Goal: Communication & Community: Answer question/provide support

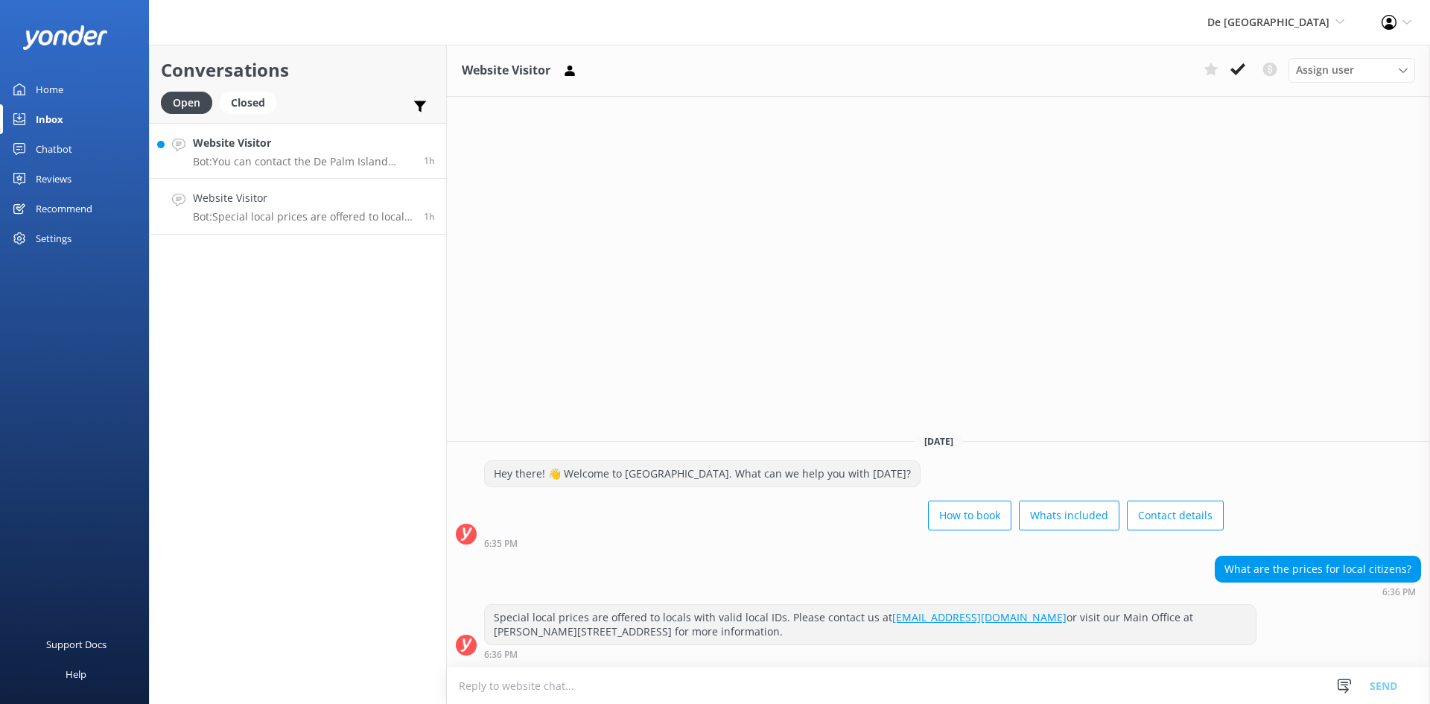
click at [287, 157] on p "Bot: You can contact the De Palm Island team at [EMAIL_ADDRESS][DOMAIN_NAME]." at bounding box center [303, 161] width 220 height 13
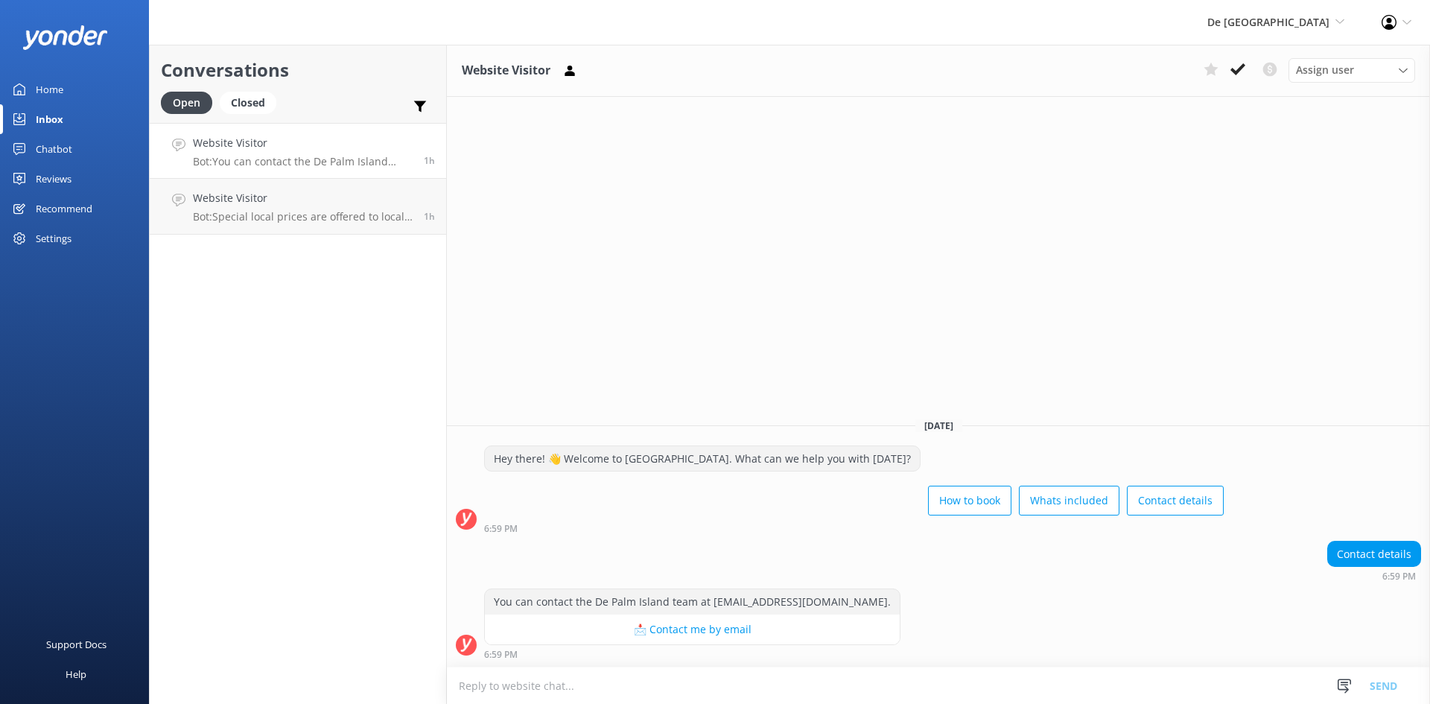
click at [623, 694] on textarea at bounding box center [938, 685] width 983 height 36
type textarea "[DOMAIN_NAME]"
click at [1378, 687] on button "Send" at bounding box center [1384, 685] width 56 height 37
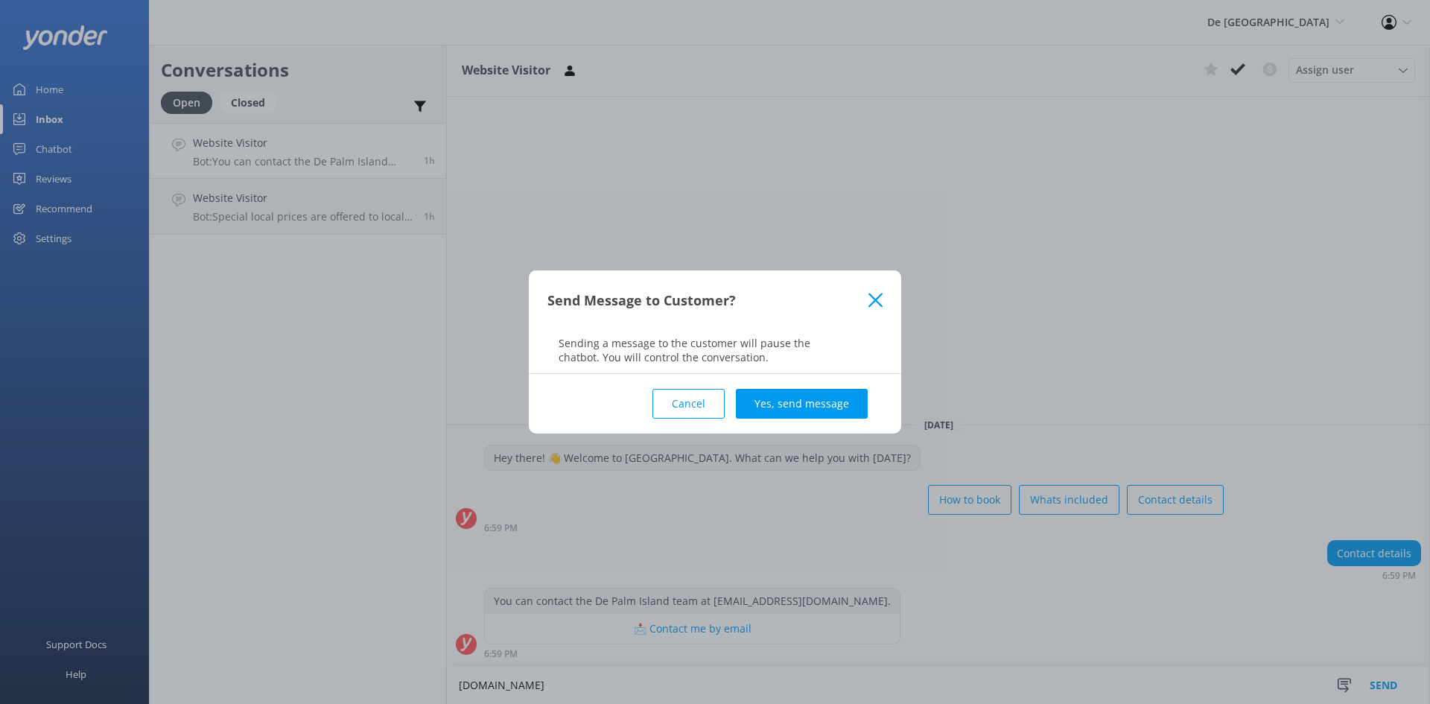
click at [861, 402] on button "Yes, send message" at bounding box center [802, 404] width 132 height 30
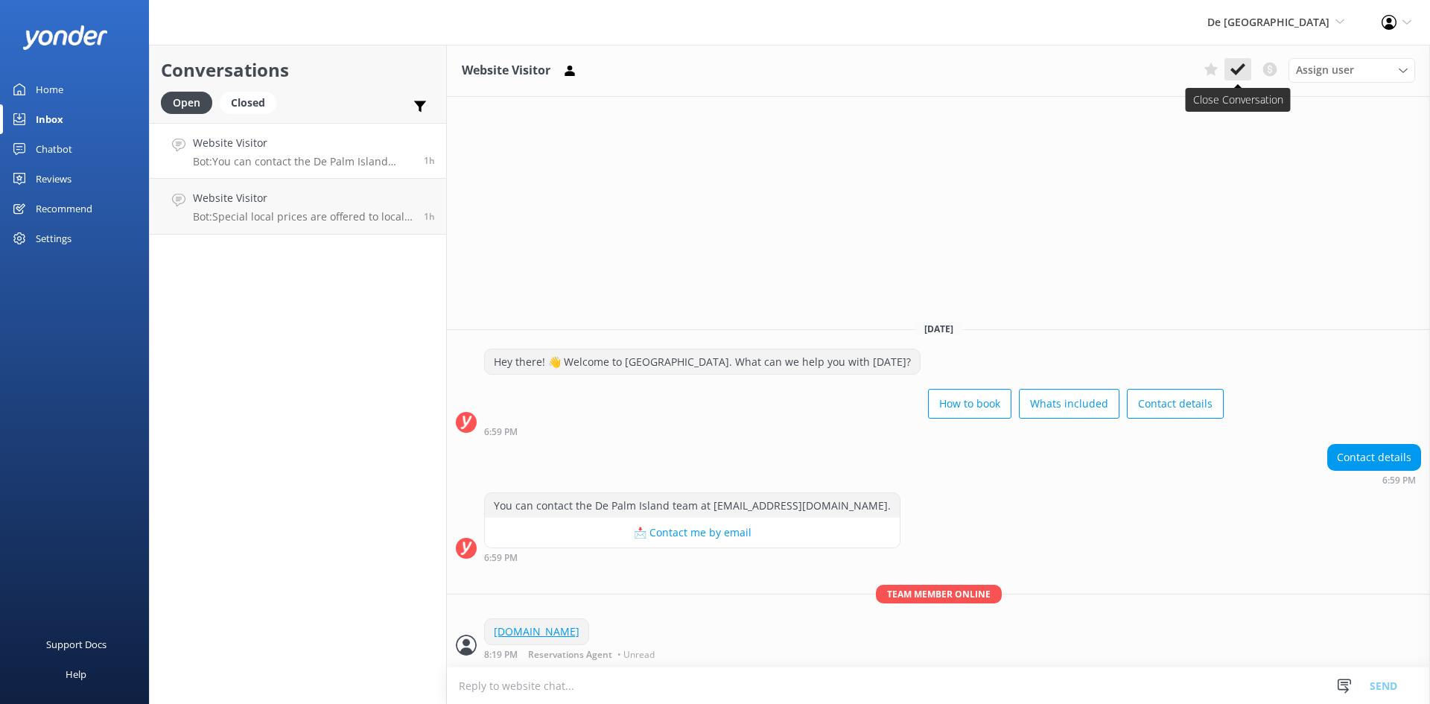
click at [1243, 65] on use at bounding box center [1237, 69] width 15 height 12
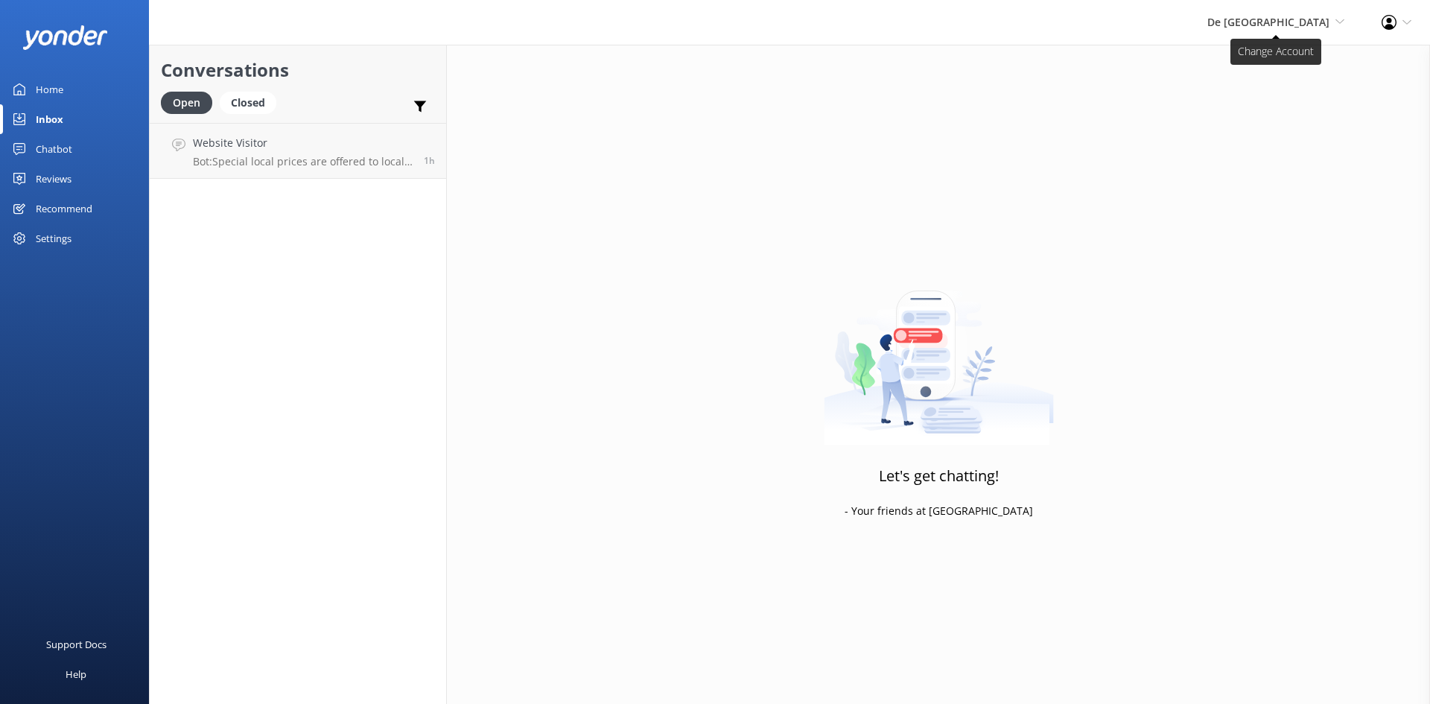
click at [1301, 25] on span "De [GEOGRAPHIC_DATA]" at bounding box center [1268, 22] width 122 height 14
click at [1265, 102] on link "Aruba's Activities Expert" at bounding box center [1289, 100] width 149 height 36
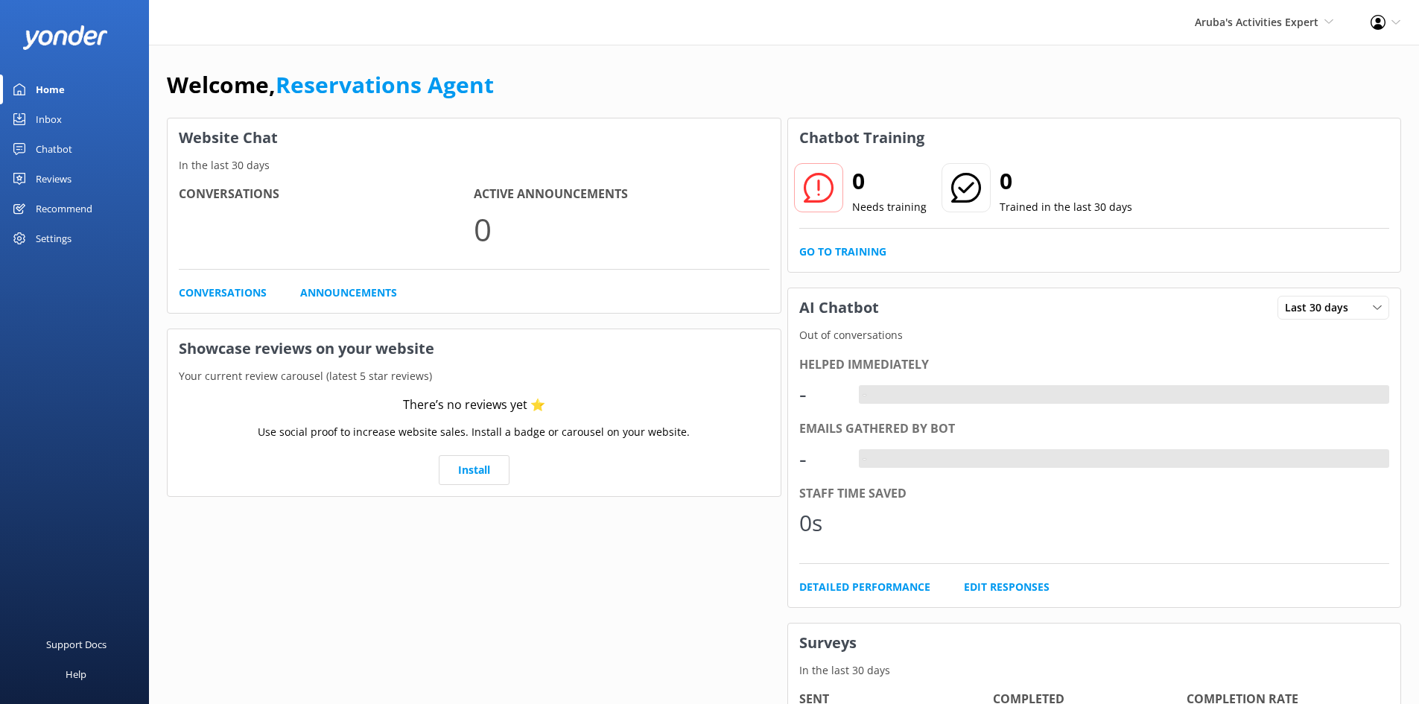
click at [55, 115] on div "Inbox" at bounding box center [49, 119] width 26 height 30
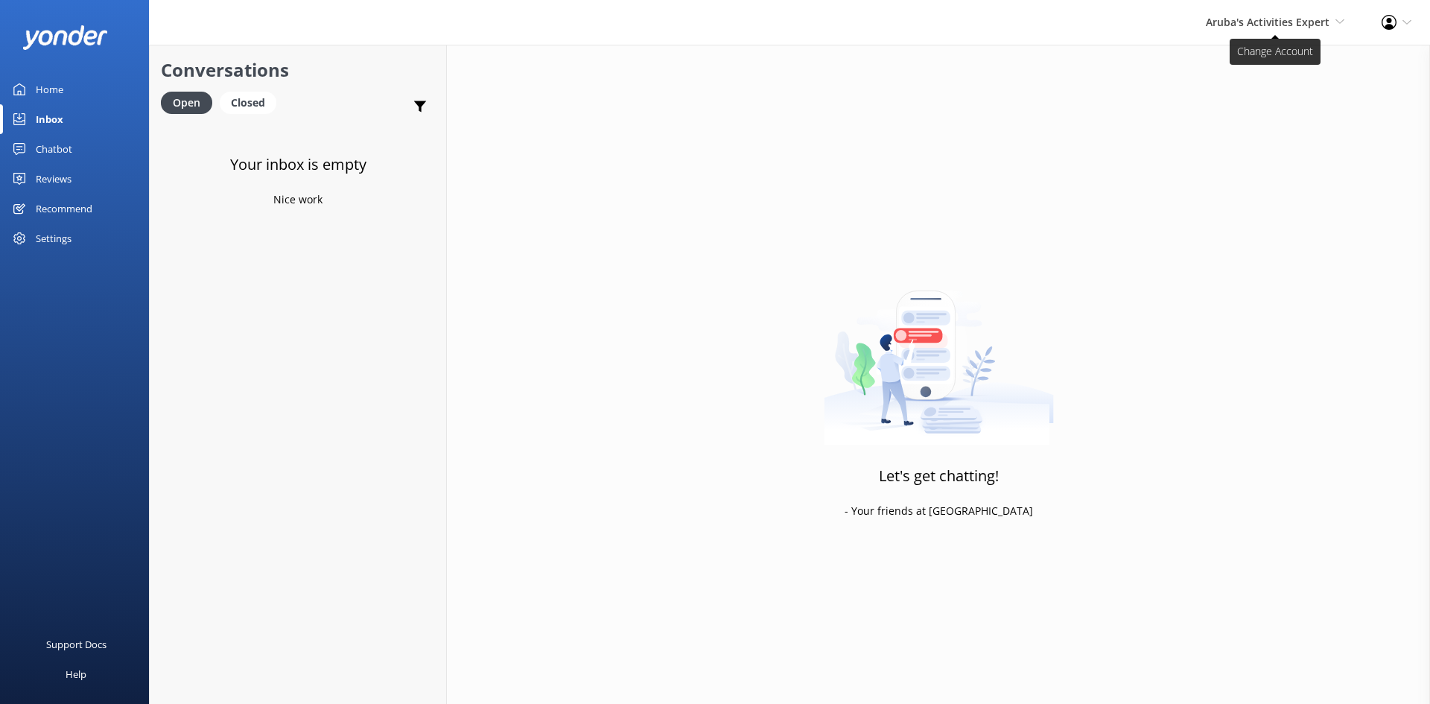
click at [1276, 20] on span "Aruba's Activities Expert" at bounding box center [1268, 22] width 124 height 14
click at [1248, 131] on link "The Captain" at bounding box center [1289, 136] width 149 height 36
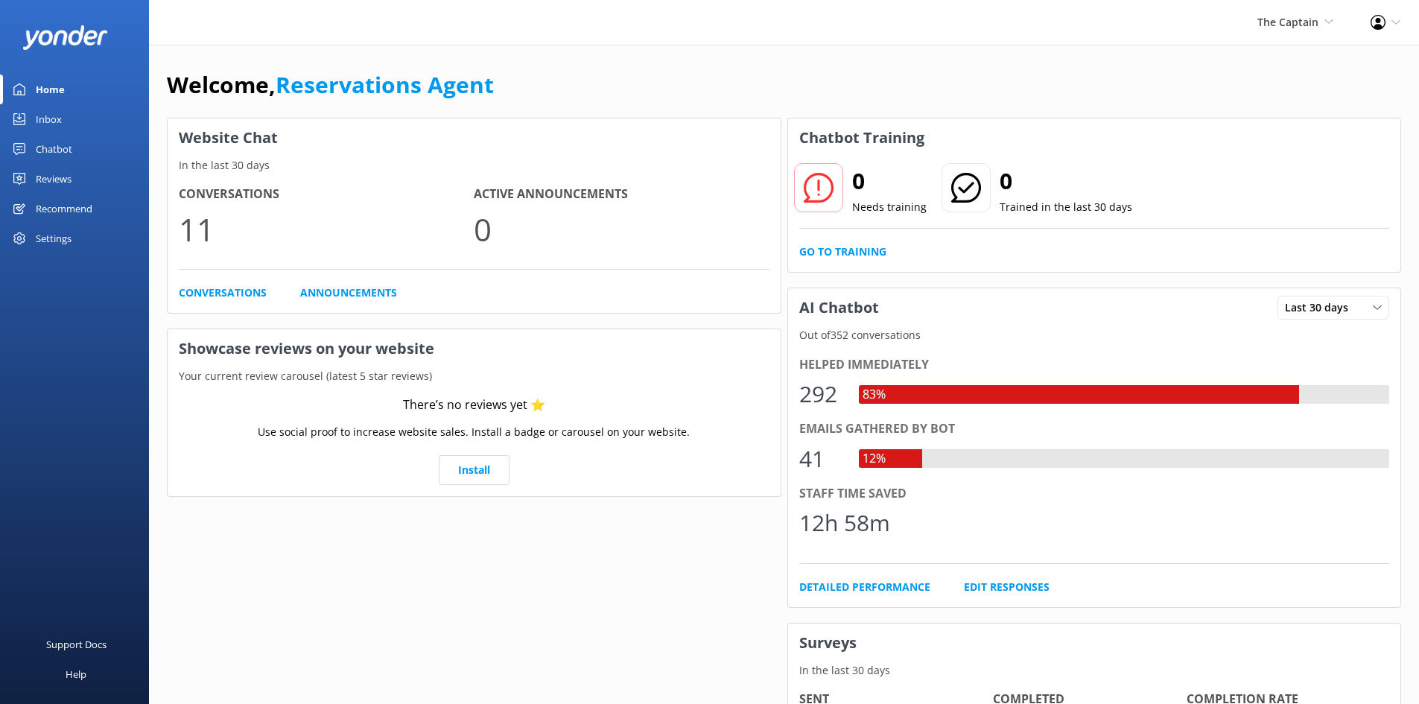
click at [39, 113] on div "Inbox" at bounding box center [49, 119] width 26 height 30
